Goal: Communication & Community: Connect with others

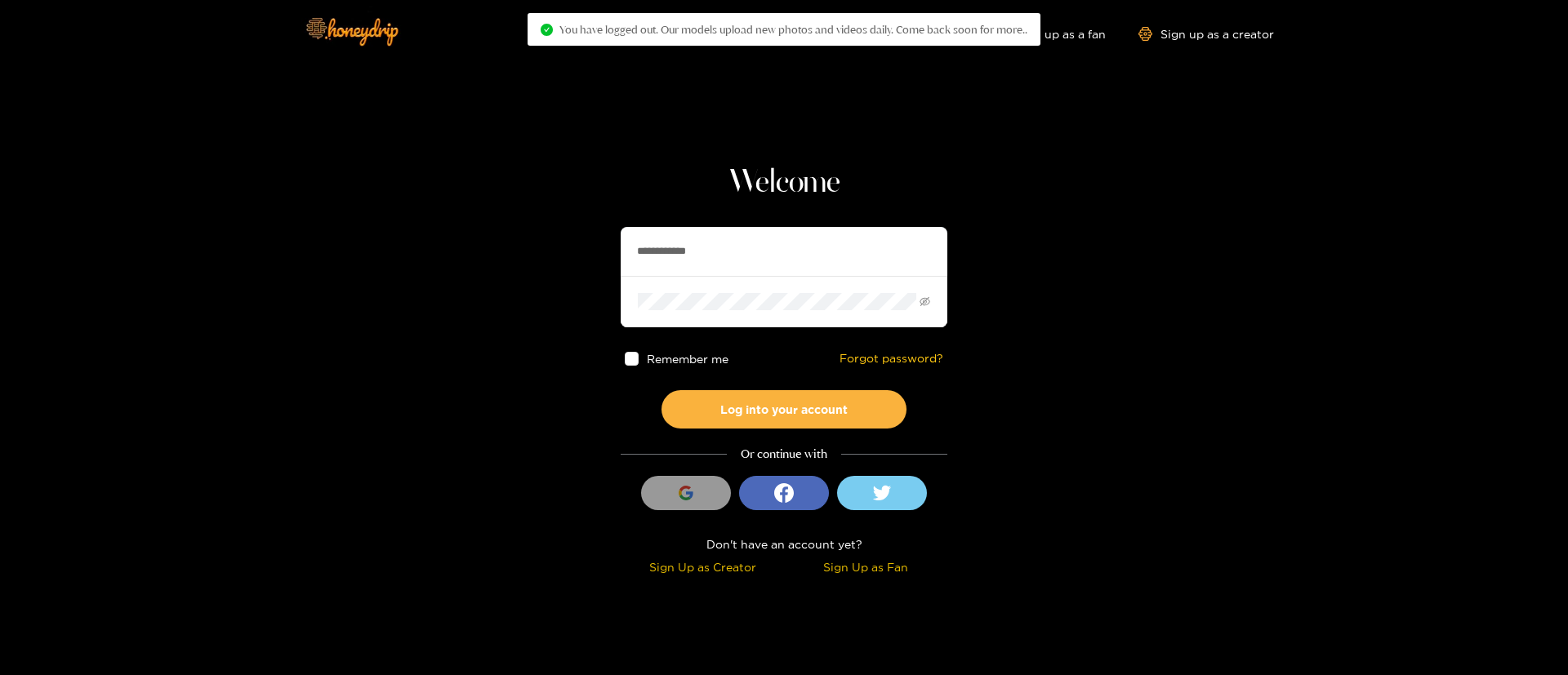
click at [776, 251] on input "**********" at bounding box center [784, 252] width 327 height 49
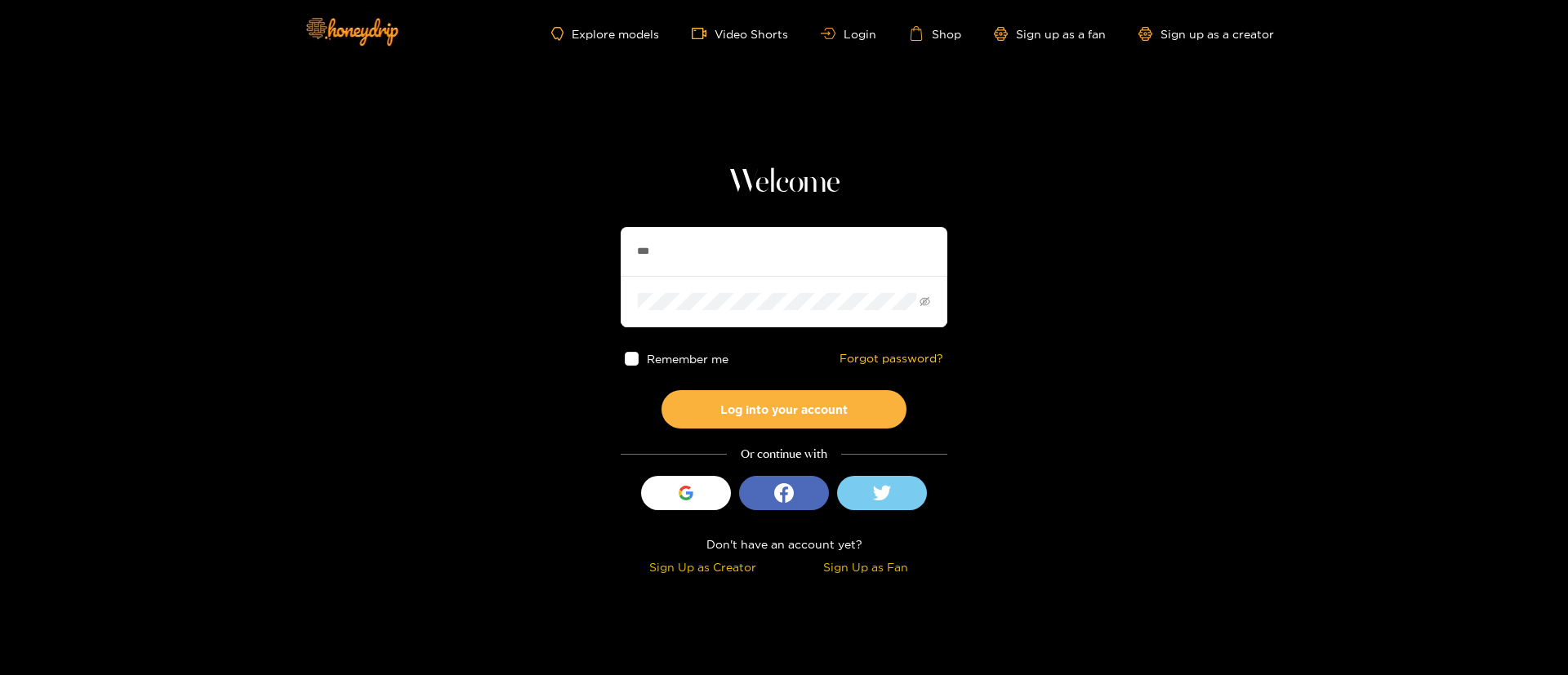
type input "*********"
click at [813, 411] on button "Log into your account" at bounding box center [783, 409] width 245 height 38
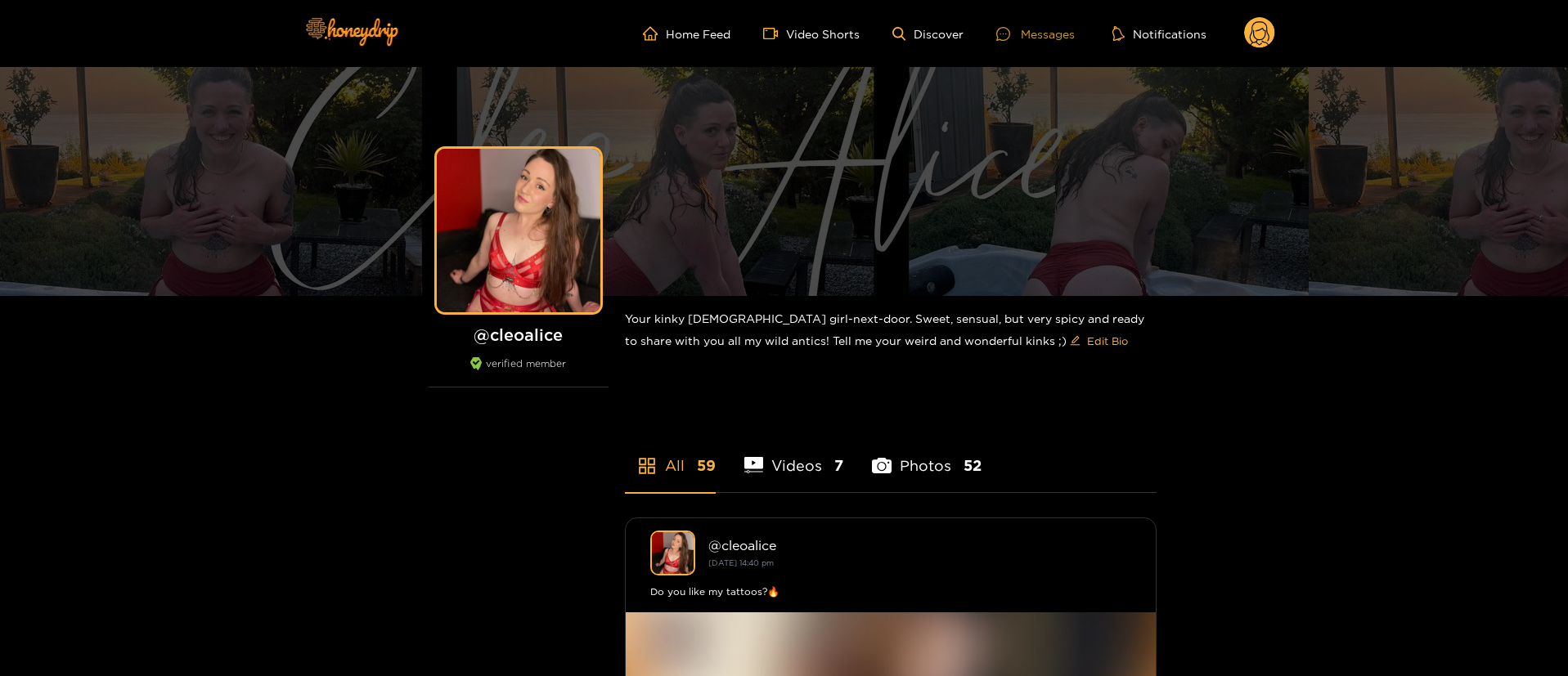
click at [1057, 27] on div "Messages" at bounding box center [1036, 34] width 79 height 19
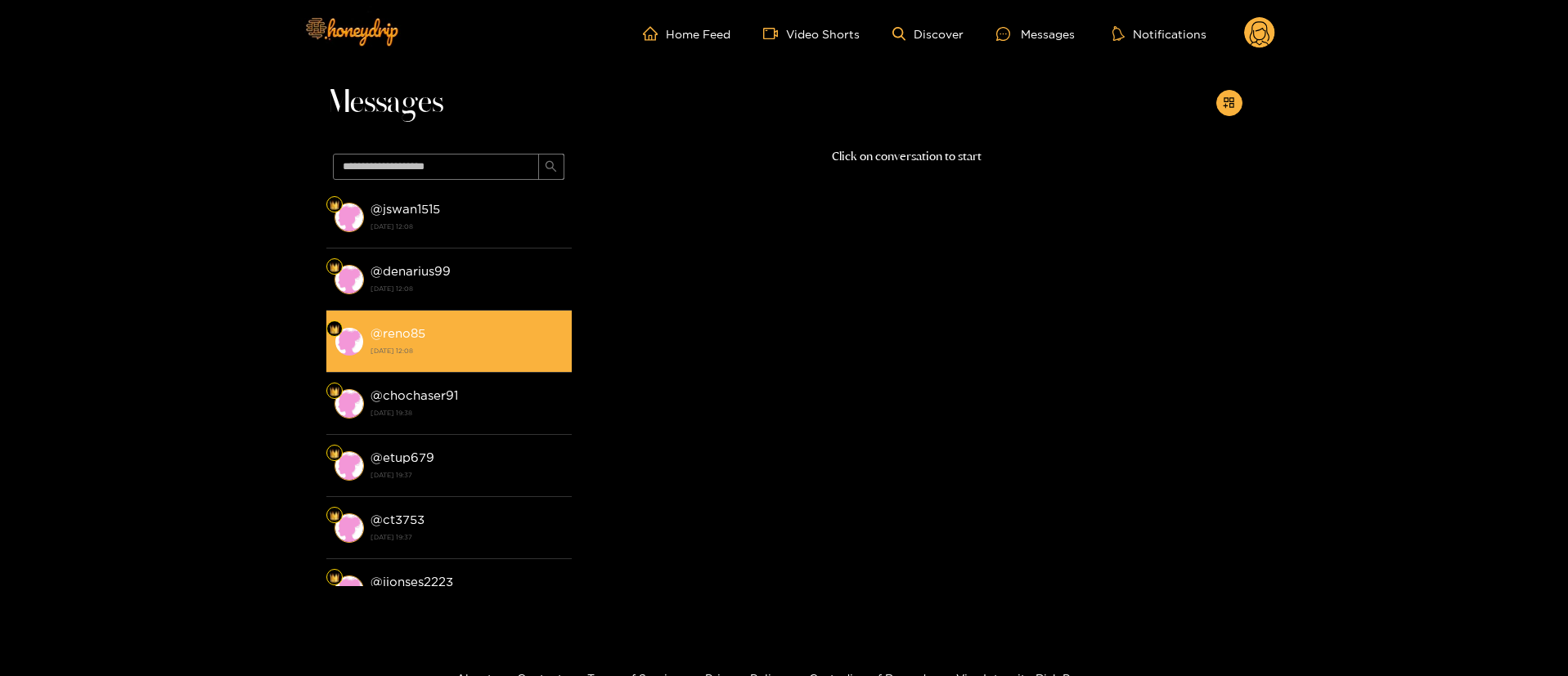
click at [412, 327] on strong "@ reno85" at bounding box center [398, 333] width 55 height 14
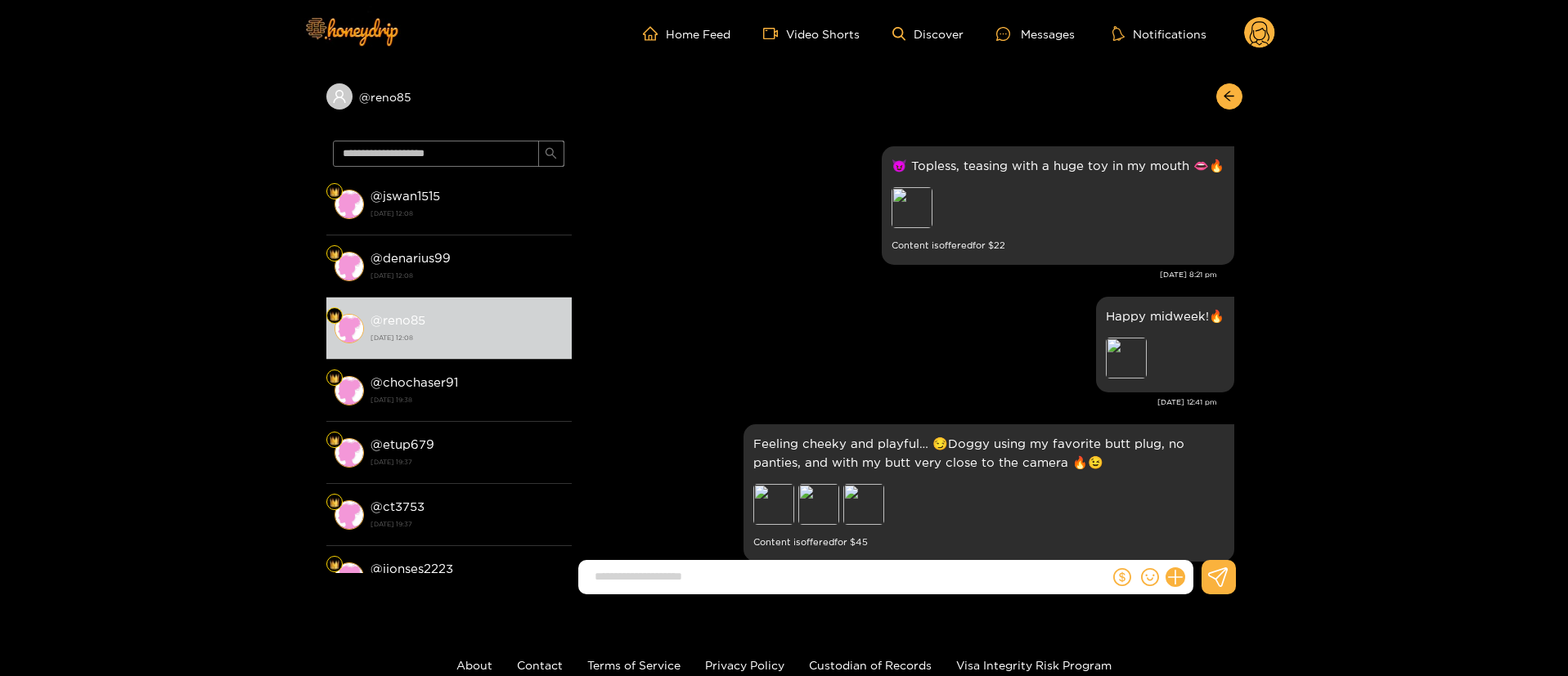
scroll to position [3001, 0]
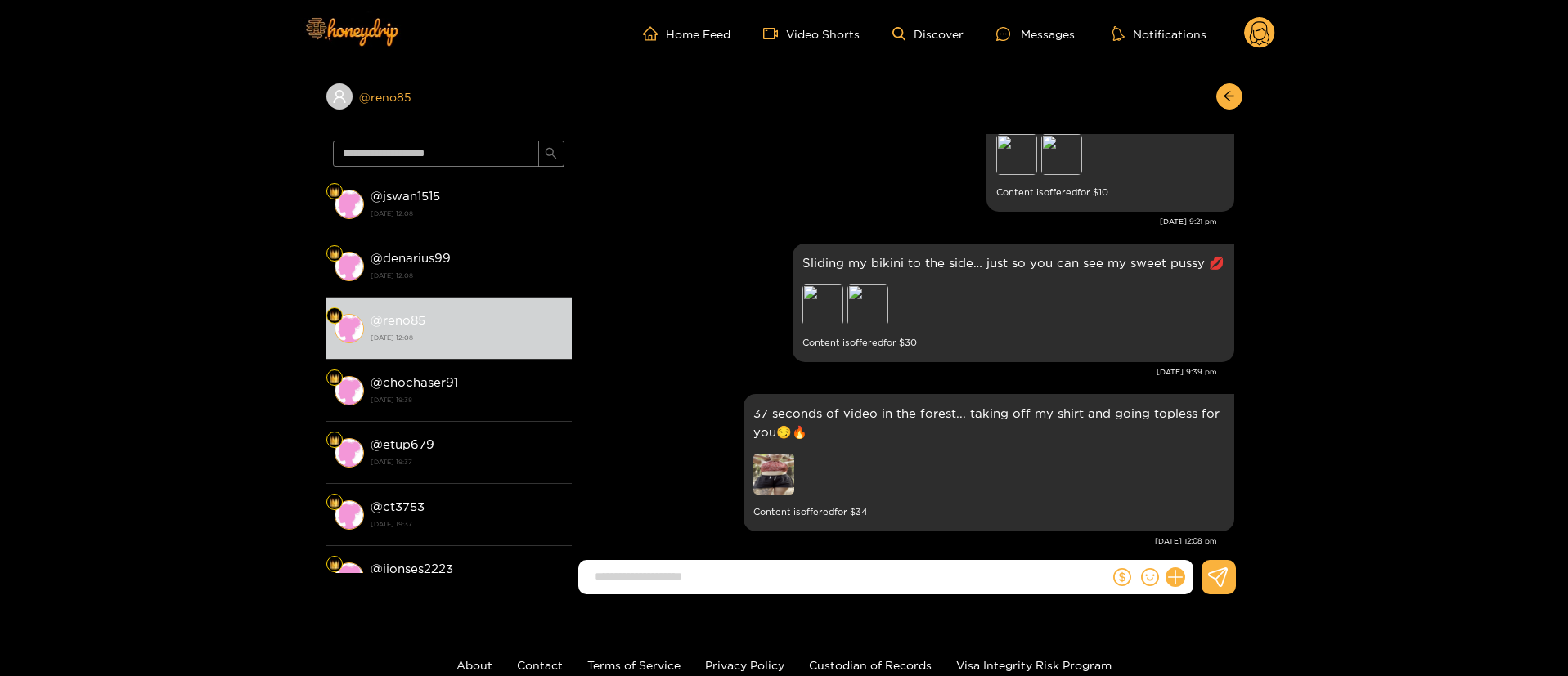
click at [433, 84] on div "@ reno85" at bounding box center [448, 97] width 245 height 27
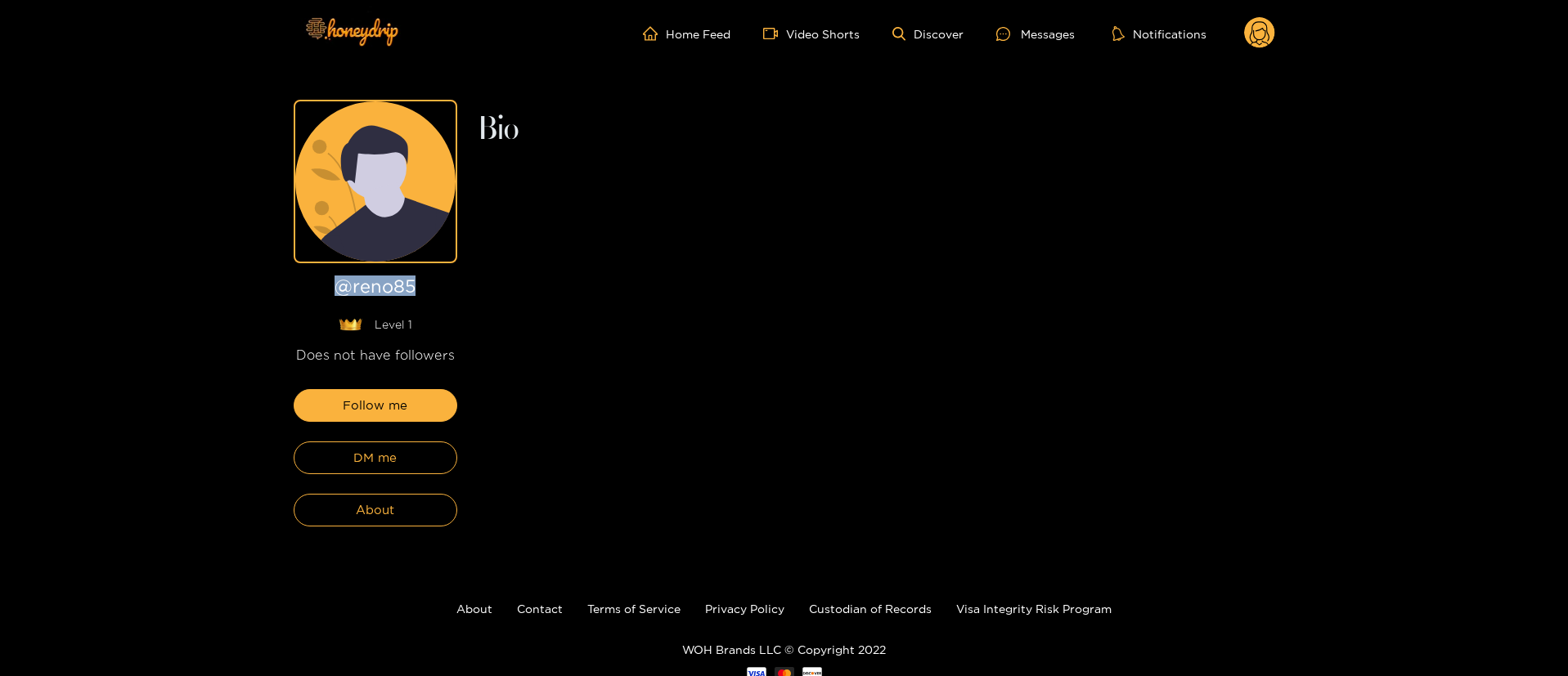
drag, startPoint x: 426, startPoint y: 287, endPoint x: 308, endPoint y: 292, distance: 118.1
click at [308, 292] on h1 "@ reno85" at bounding box center [375, 290] width 164 height 27
copy h1 "@ reno85"
click at [394, 453] on span "DM me" at bounding box center [375, 458] width 43 height 20
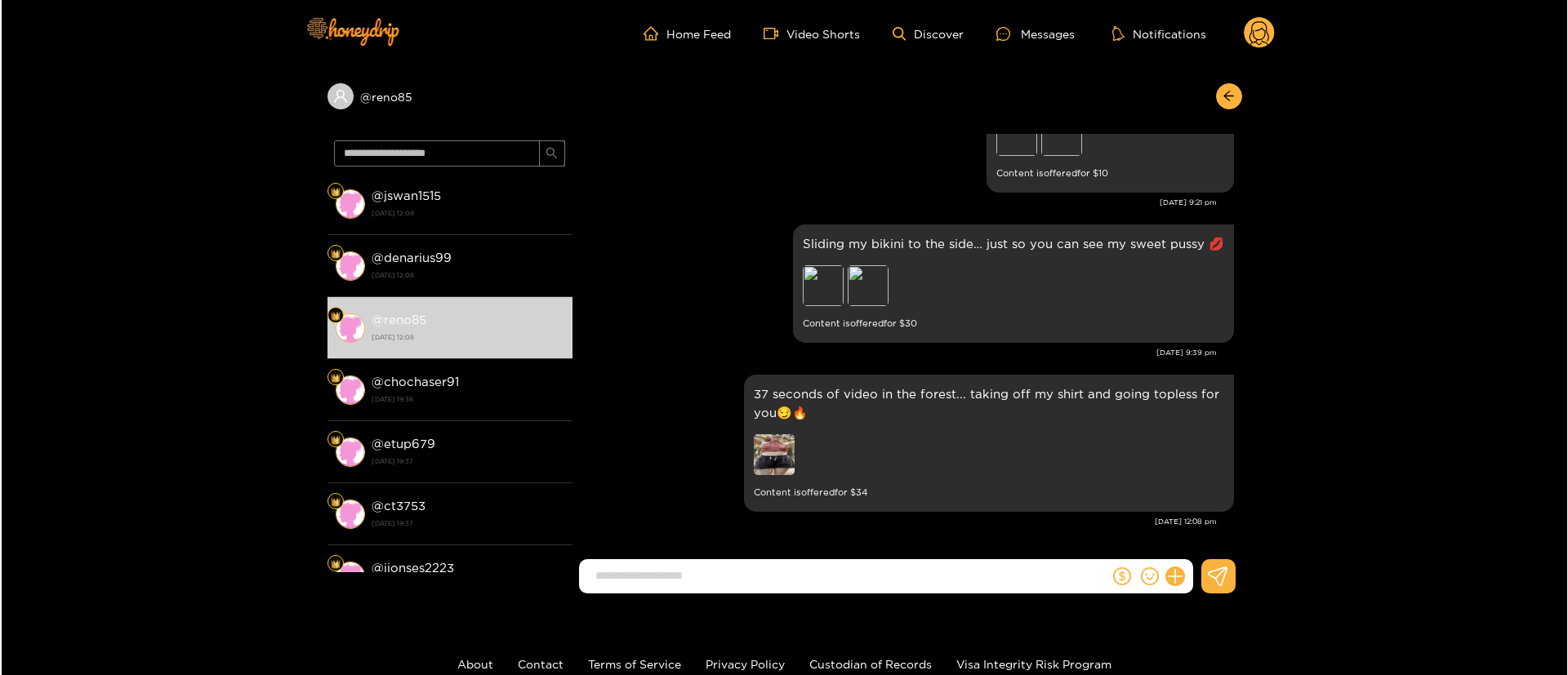
scroll to position [2996, 0]
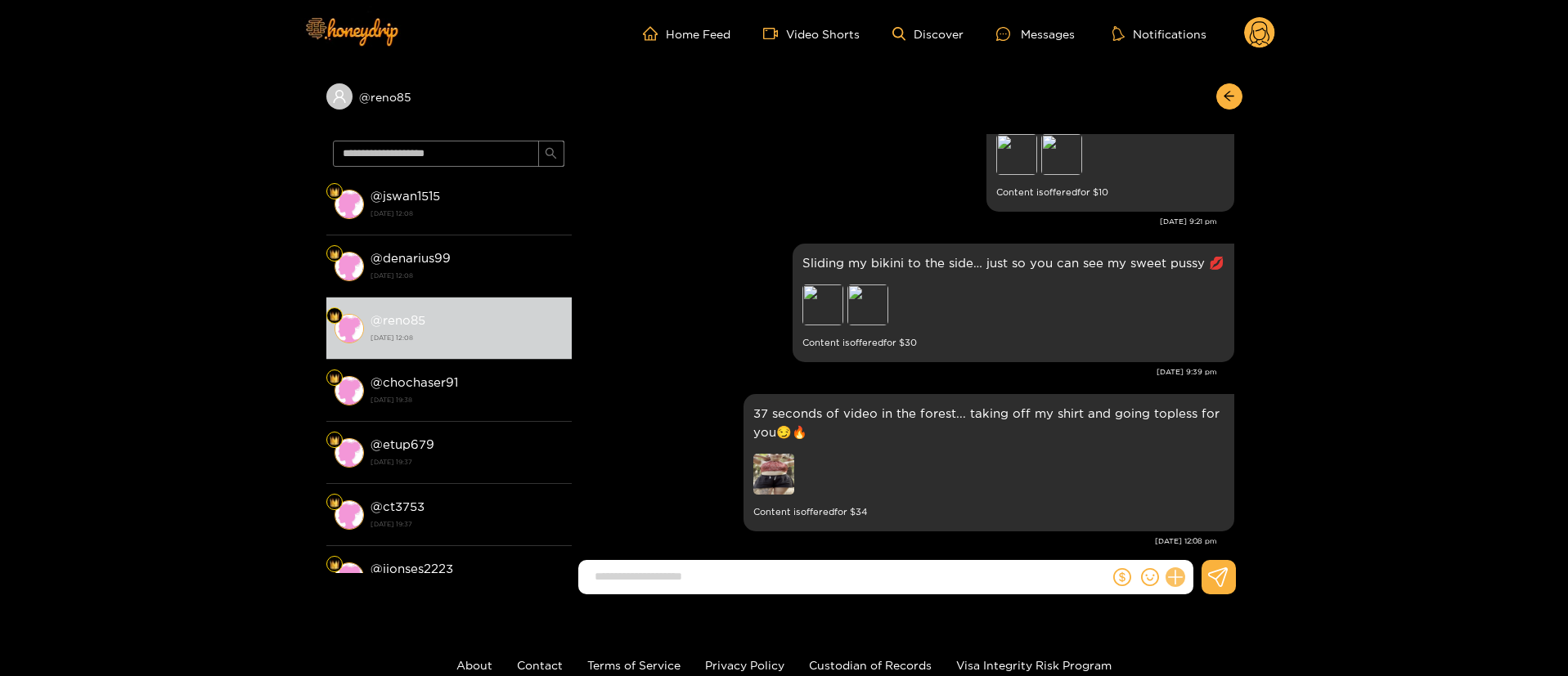
click at [1184, 580] on button at bounding box center [1176, 577] width 28 height 28
click at [1192, 552] on button at bounding box center [1205, 537] width 57 height 36
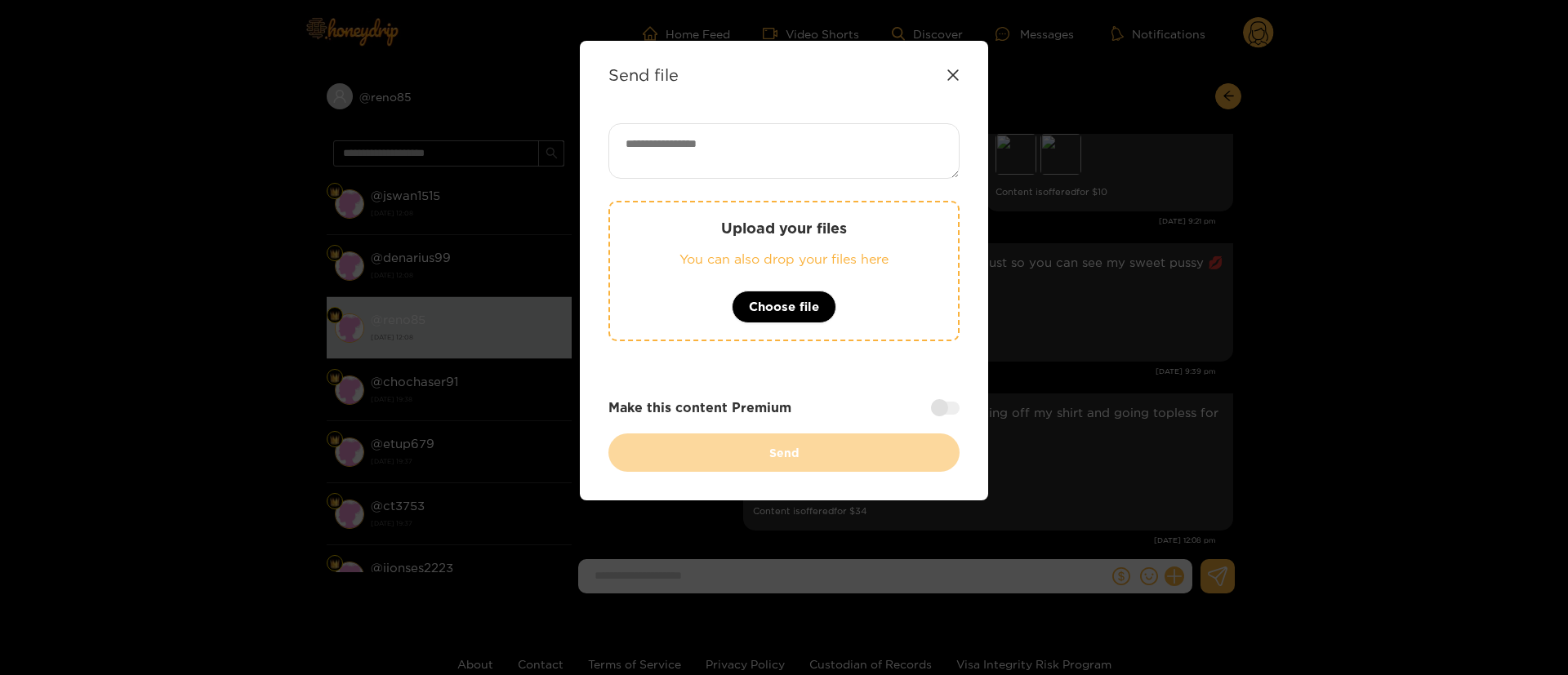
click at [723, 152] on textarea at bounding box center [783, 151] width 351 height 55
paste textarea "**********"
type textarea "**********"
click at [771, 310] on span "Choose file" at bounding box center [783, 307] width 70 height 20
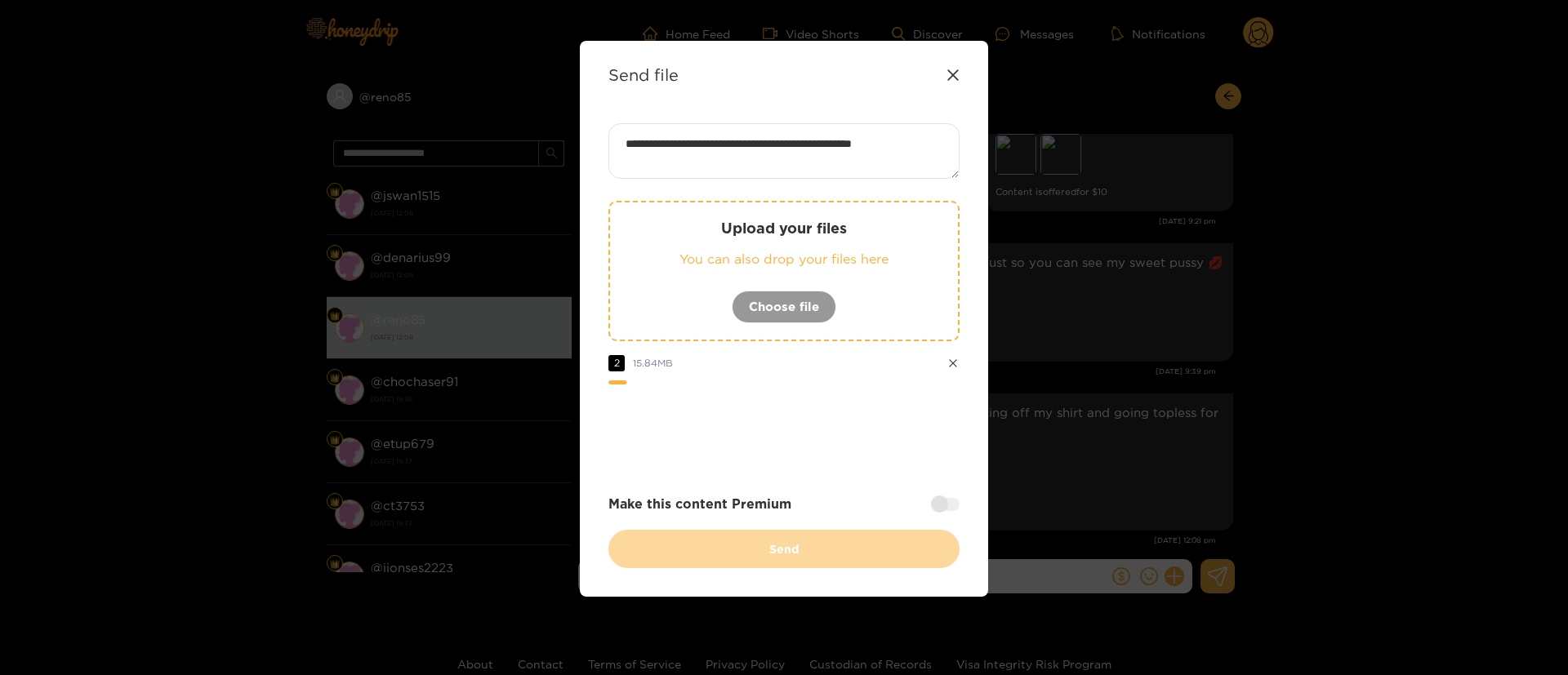
click at [947, 502] on div at bounding box center [944, 504] width 29 height 13
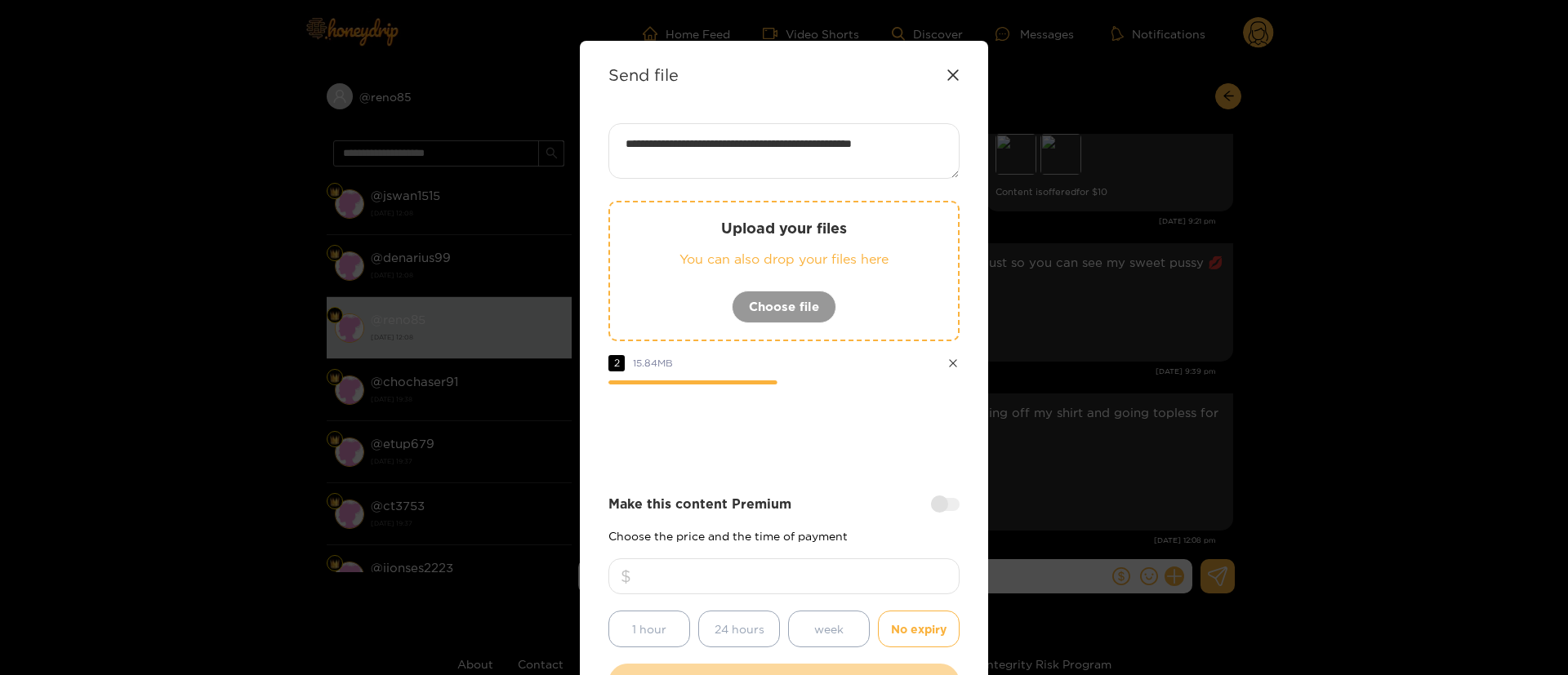
click at [901, 575] on input "number" at bounding box center [783, 577] width 351 height 36
type input "**"
click at [789, 454] on div at bounding box center [783, 429] width 351 height 65
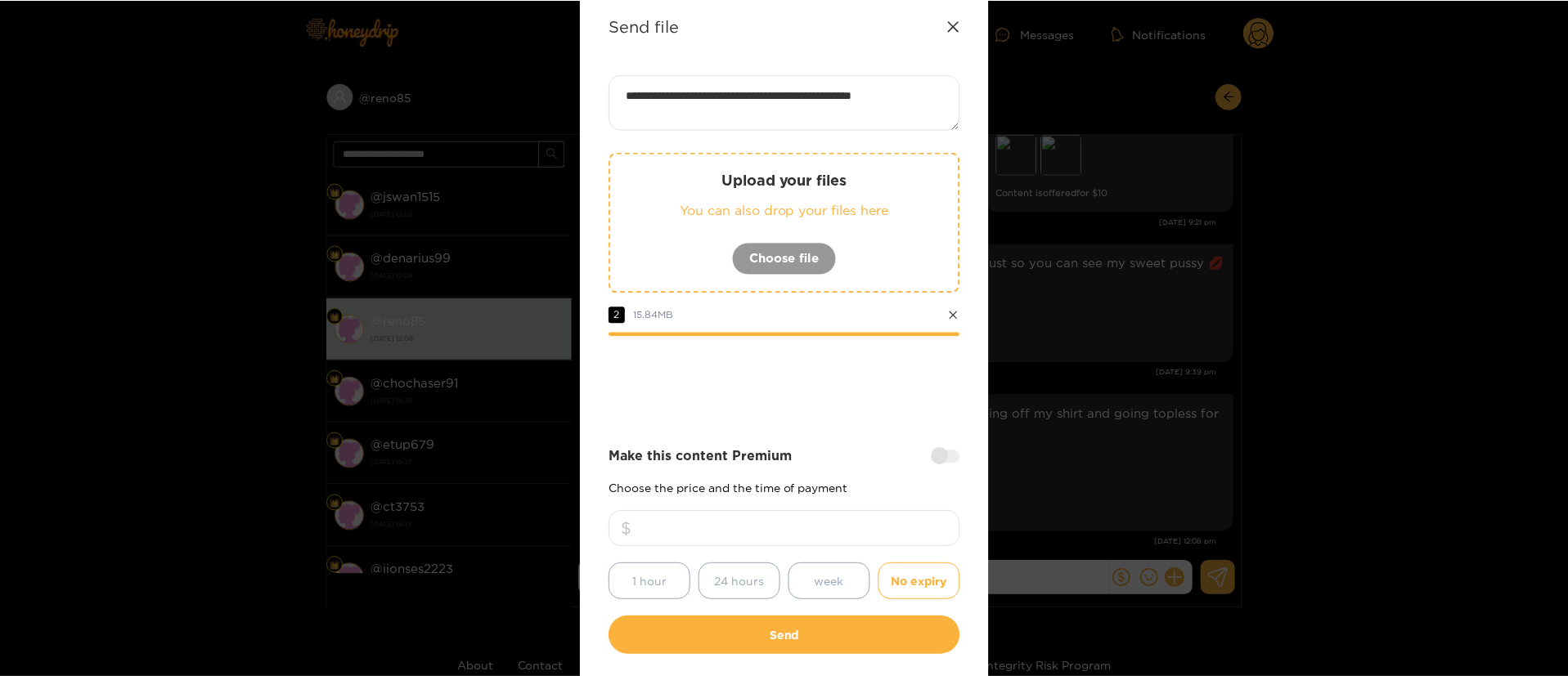
scroll to position [99, 0]
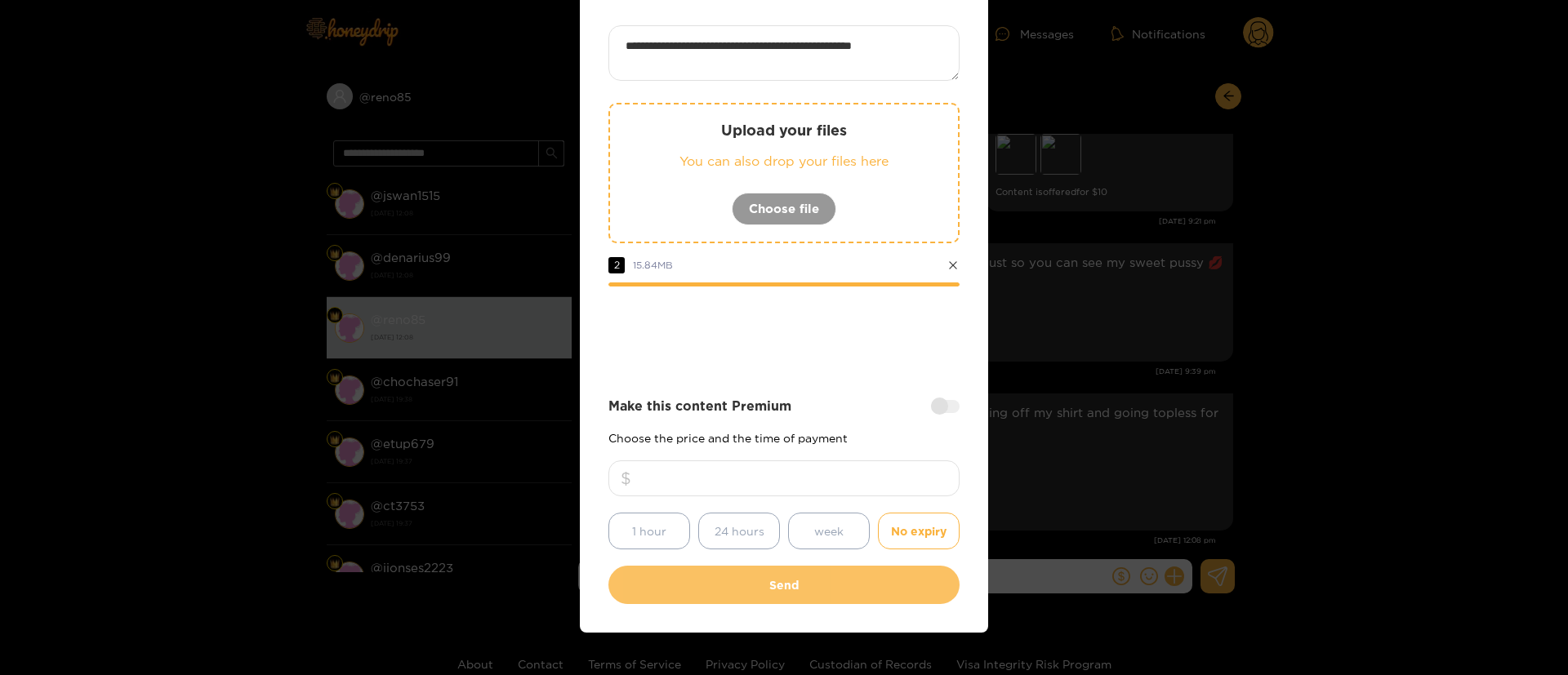
click at [809, 594] on button "Send" at bounding box center [783, 584] width 351 height 38
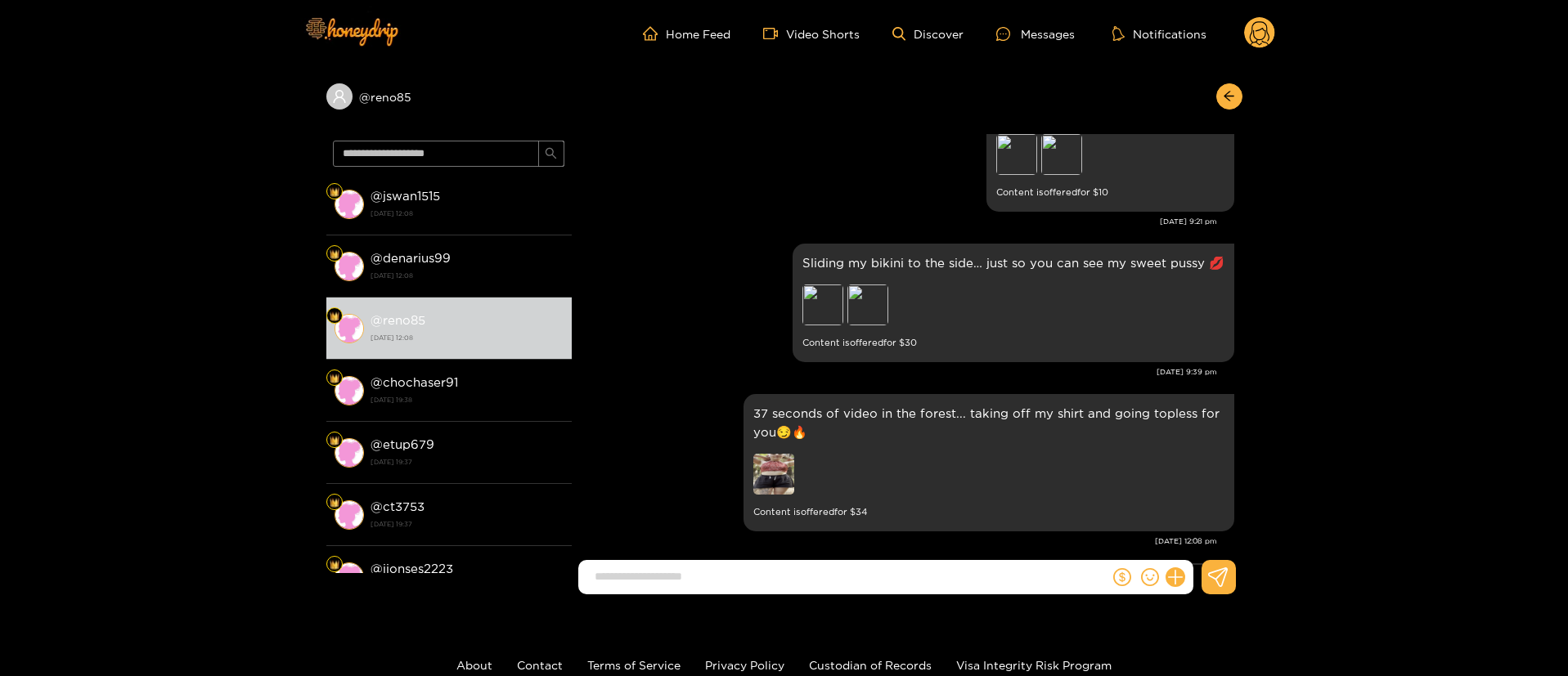
scroll to position [3150, 0]
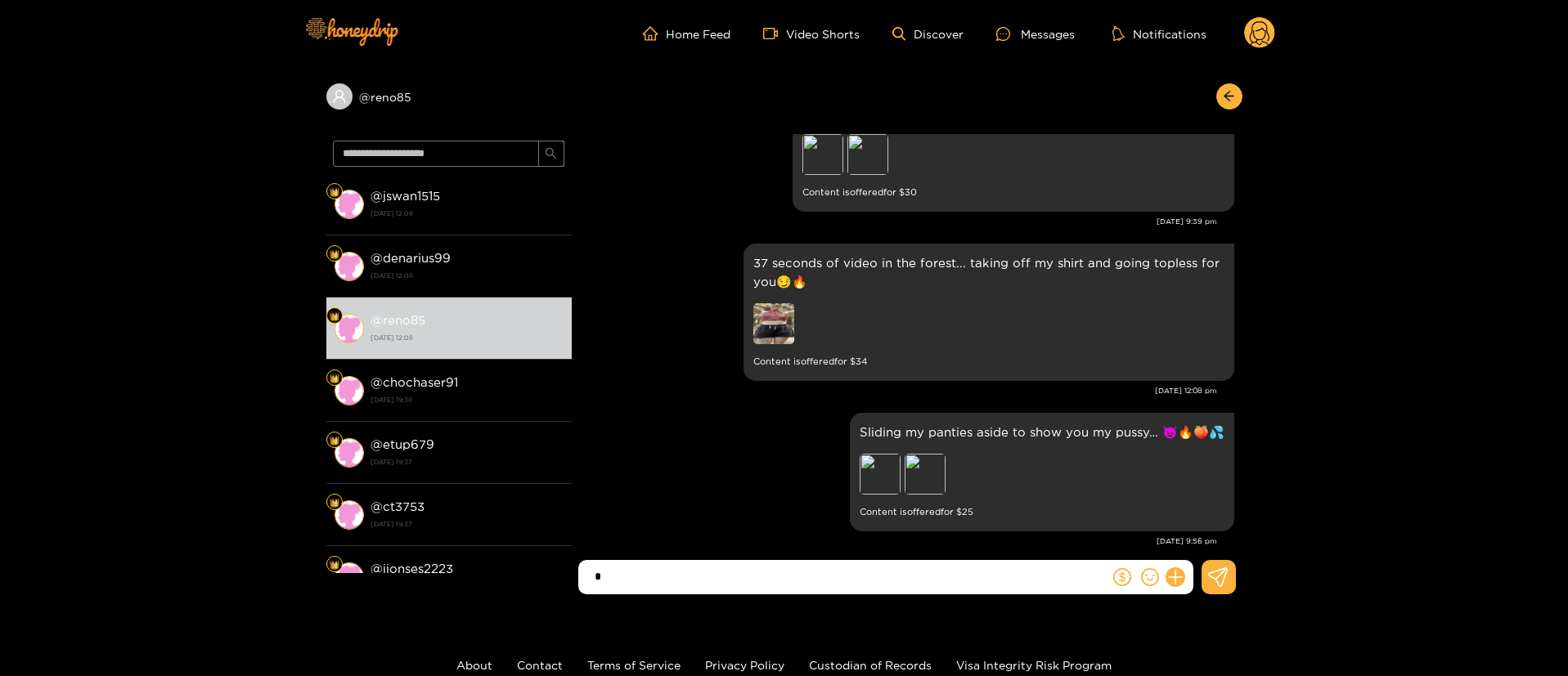
click at [1262, 22] on icon at bounding box center [1260, 35] width 20 height 29
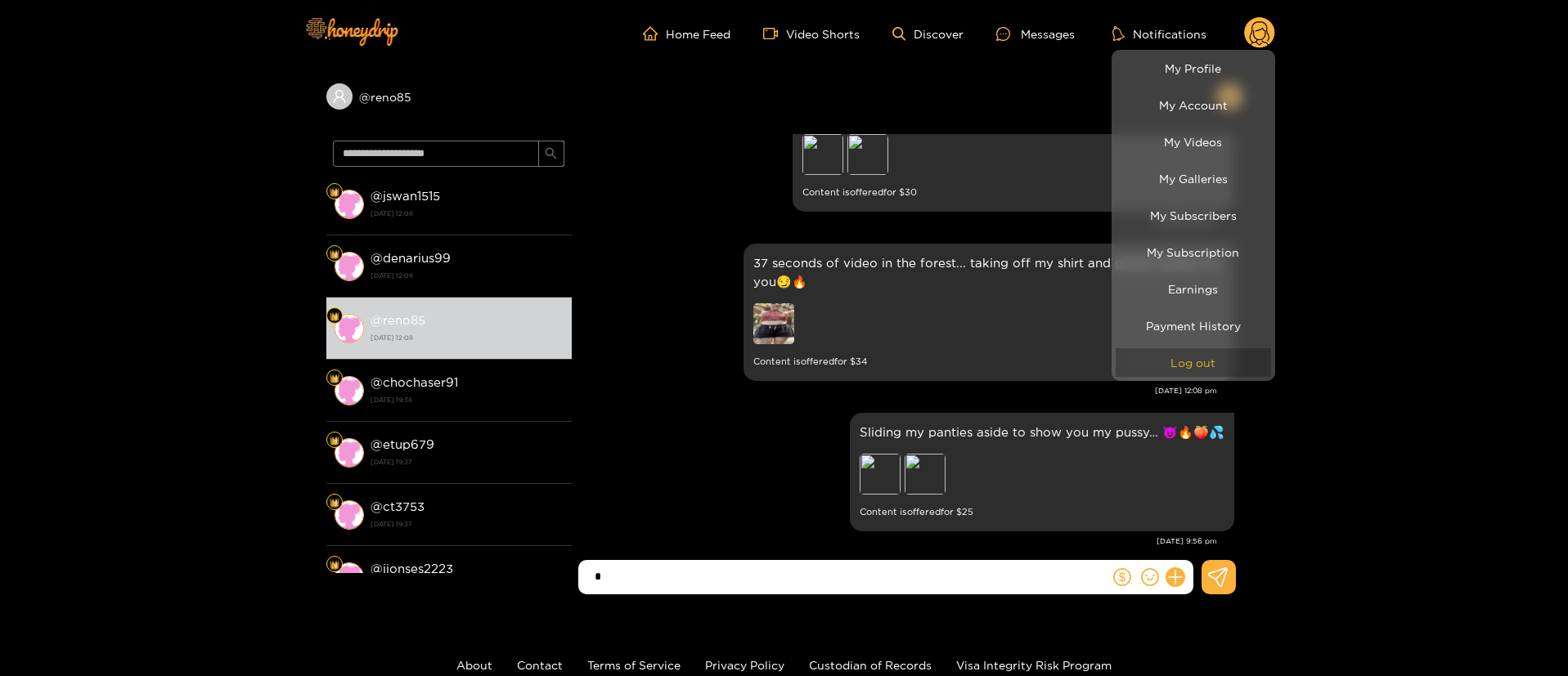
click at [1212, 373] on button "Log out" at bounding box center [1193, 363] width 156 height 29
